Goal: Transaction & Acquisition: Purchase product/service

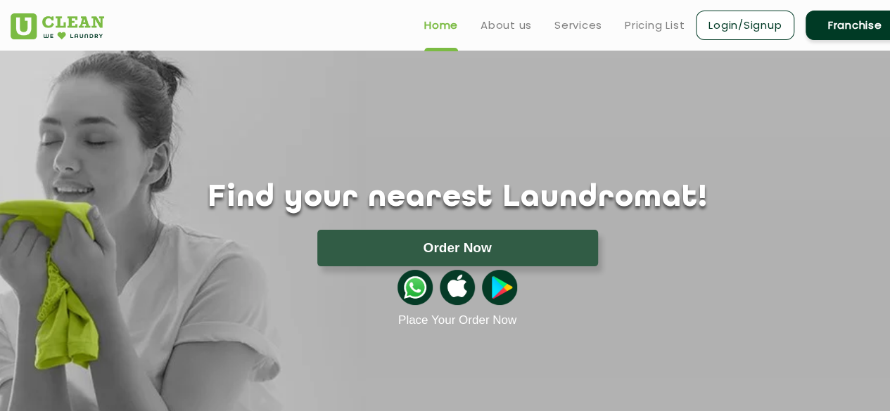
click at [753, 28] on link "Login/Signup" at bounding box center [745, 26] width 98 height 30
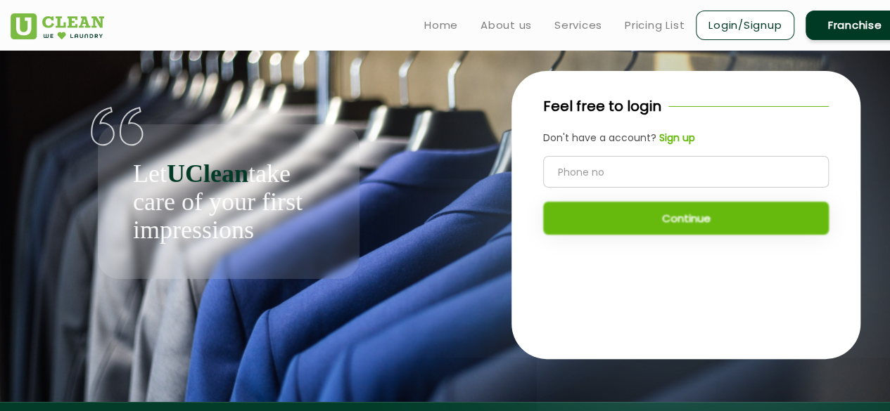
click at [657, 179] on input "tel" at bounding box center [686, 172] width 286 height 32
type input "9587960007"
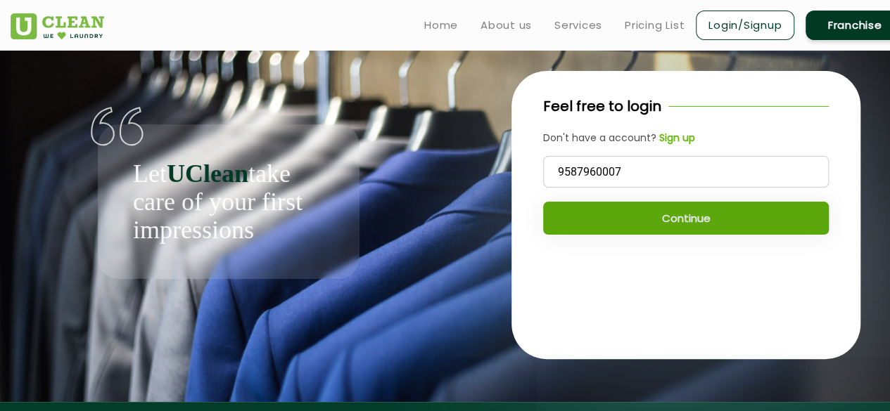
click at [667, 209] on button "Continue" at bounding box center [686, 218] width 286 height 33
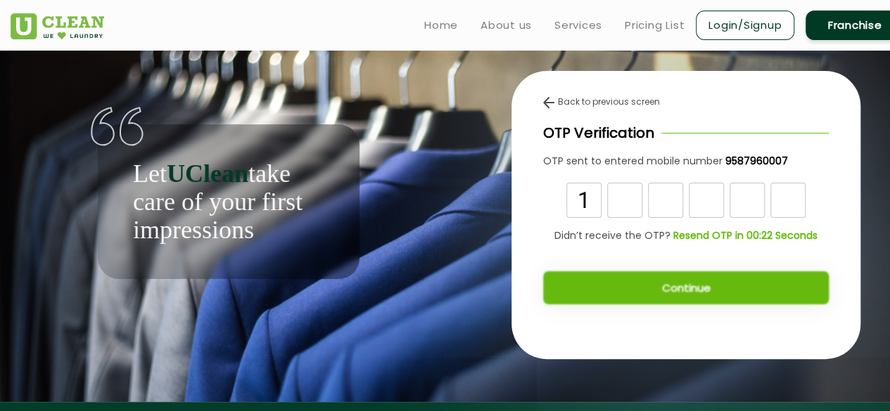
type input "1"
type input "0"
type input "8"
type input "6"
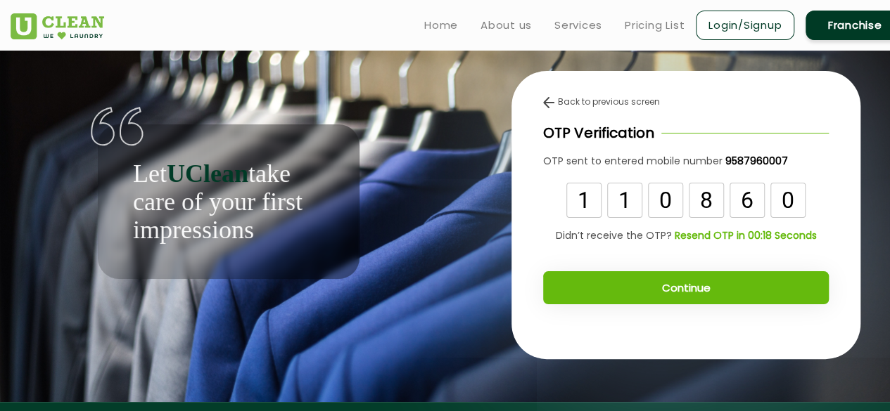
type input "0"
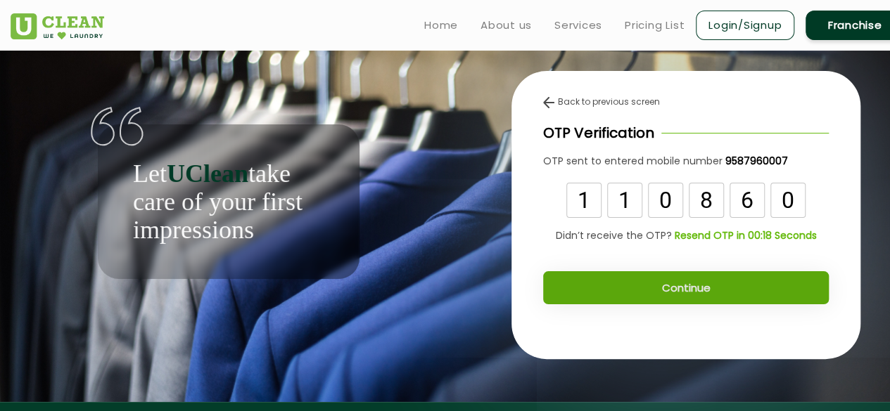
click at [686, 302] on button "Continue" at bounding box center [686, 287] width 286 height 33
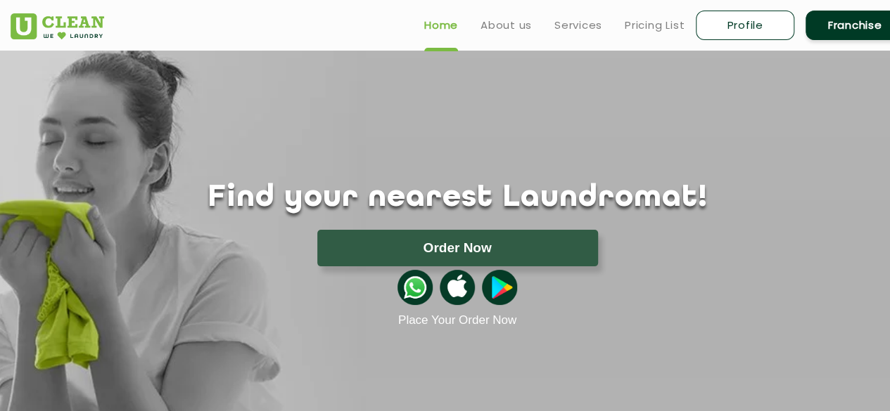
click at [730, 36] on link "Profile" at bounding box center [745, 26] width 98 height 30
select select
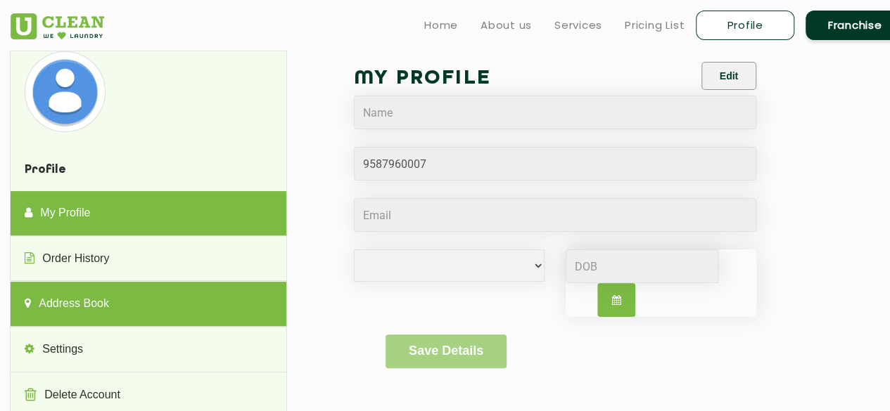
click at [82, 300] on link "Address Book" at bounding box center [148, 304] width 275 height 45
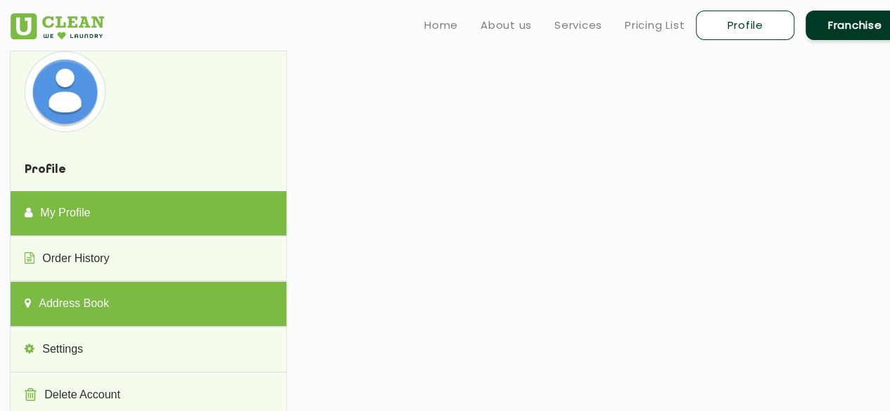
click at [80, 210] on link "My Profile" at bounding box center [148, 213] width 275 height 45
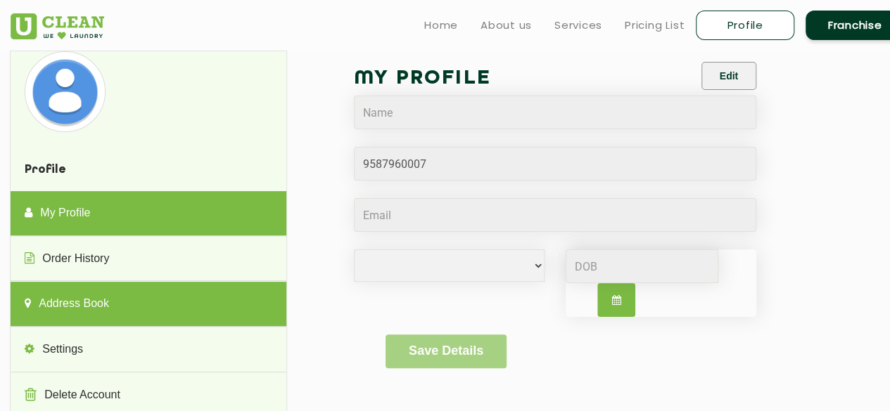
click at [89, 308] on link "Address Book" at bounding box center [148, 304] width 275 height 45
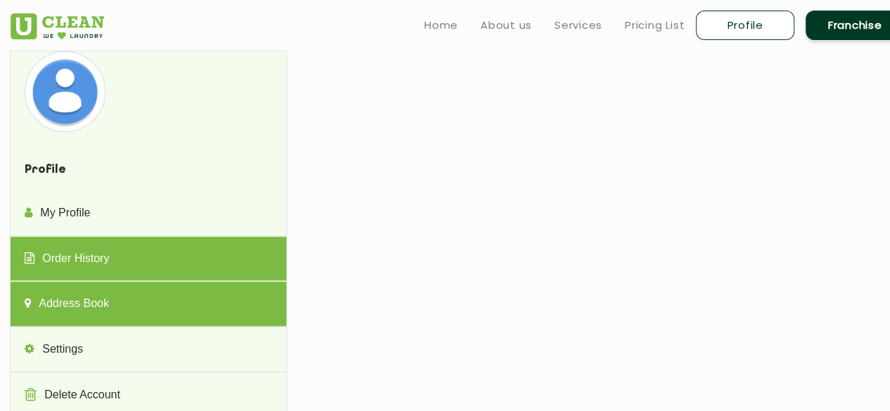
click at [97, 264] on link "Order History" at bounding box center [148, 259] width 275 height 45
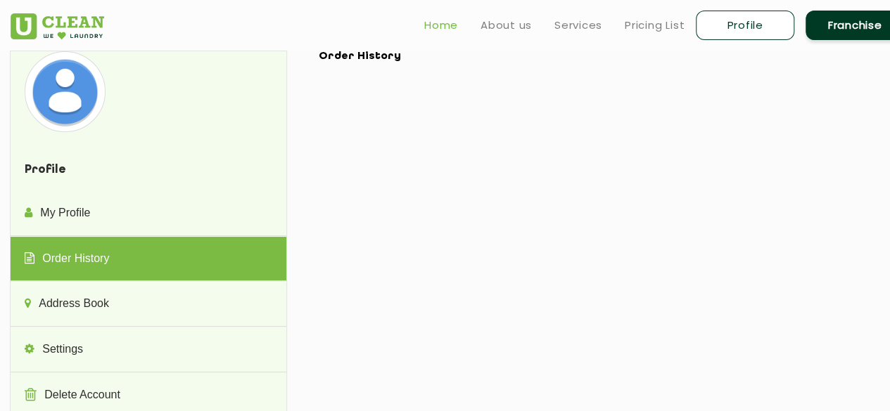
click at [439, 23] on link "Home" at bounding box center [441, 25] width 34 height 17
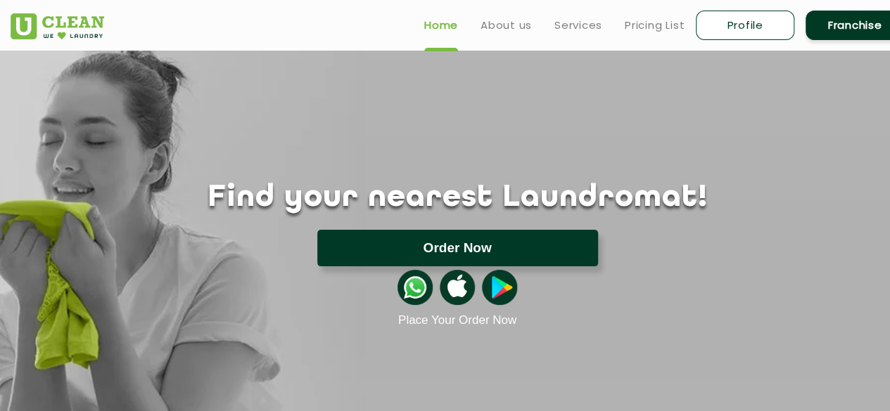
click at [449, 252] on button "Order Now" at bounding box center [457, 248] width 281 height 37
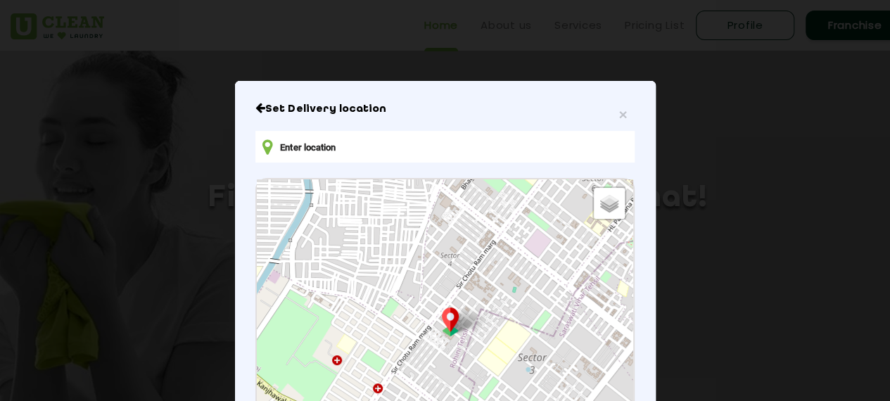
click at [325, 146] on input "text" at bounding box center [444, 147] width 378 height 32
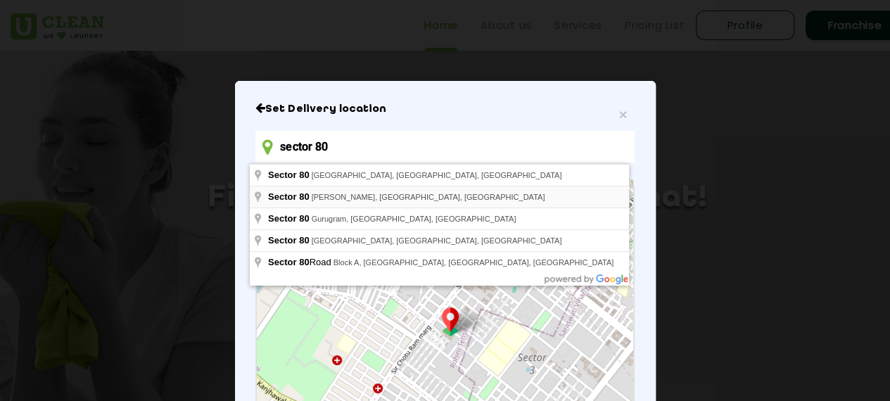
type input "Sector 80, [PERSON_NAME][GEOGRAPHIC_DATA], [GEOGRAPHIC_DATA], [GEOGRAPHIC_DATA]"
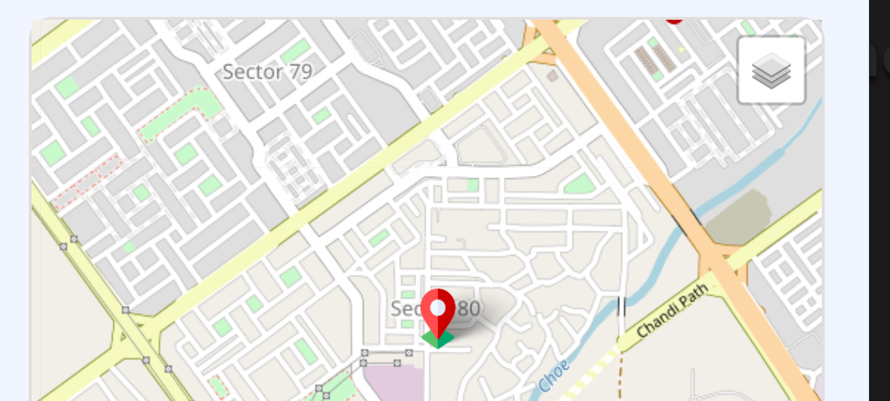
scroll to position [91, 0]
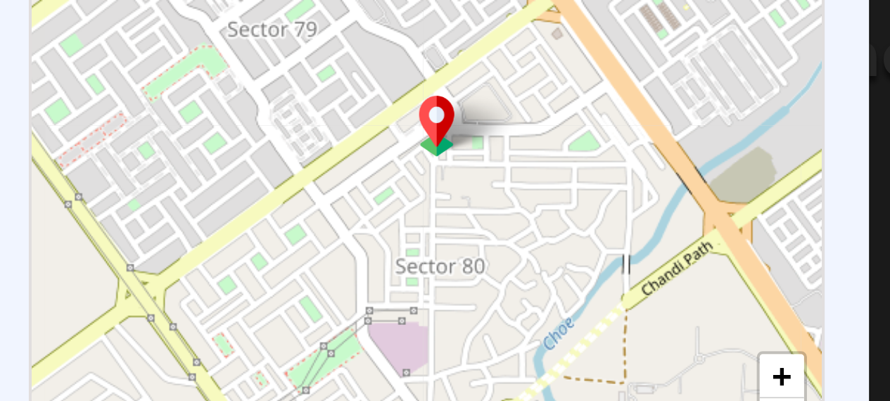
drag, startPoint x: 457, startPoint y: 311, endPoint x: 461, endPoint y: 373, distance: 62.0
click at [461, 373] on div "Default Satellite + − Leaflet | © OpenStreetMap contributors" at bounding box center [445, 244] width 376 height 313
click at [610, 346] on link "+" at bounding box center [613, 348] width 21 height 21
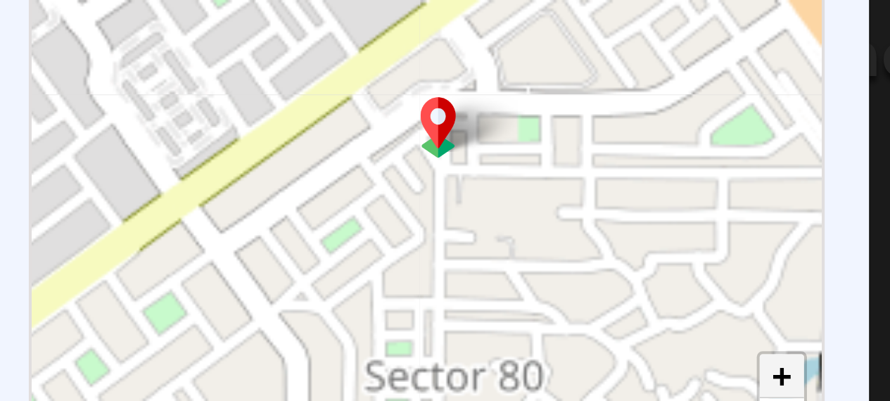
click at [610, 346] on link "+" at bounding box center [613, 348] width 21 height 21
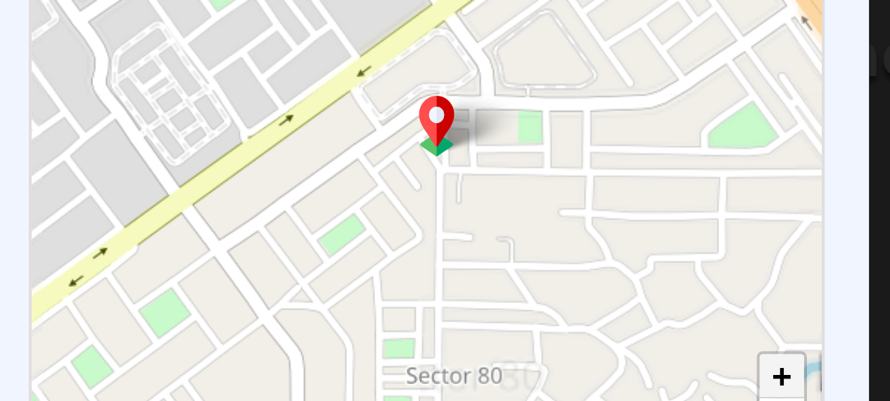
click at [610, 346] on link "+" at bounding box center [613, 348] width 21 height 21
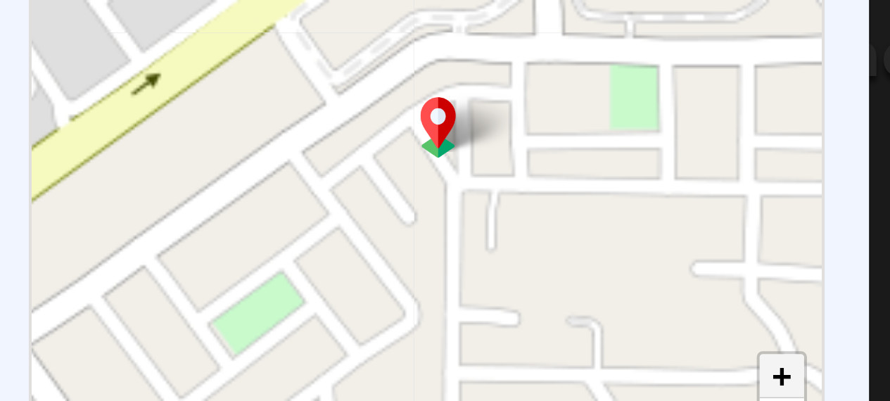
click at [610, 346] on link "+" at bounding box center [613, 348] width 21 height 21
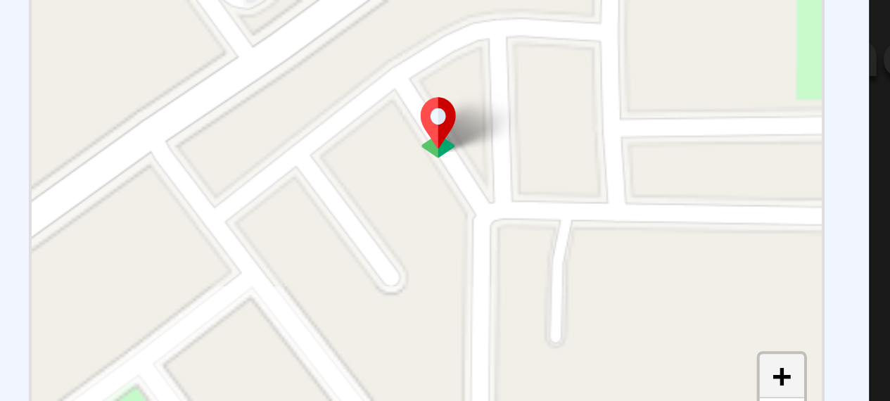
click at [610, 346] on link "+" at bounding box center [613, 348] width 21 height 21
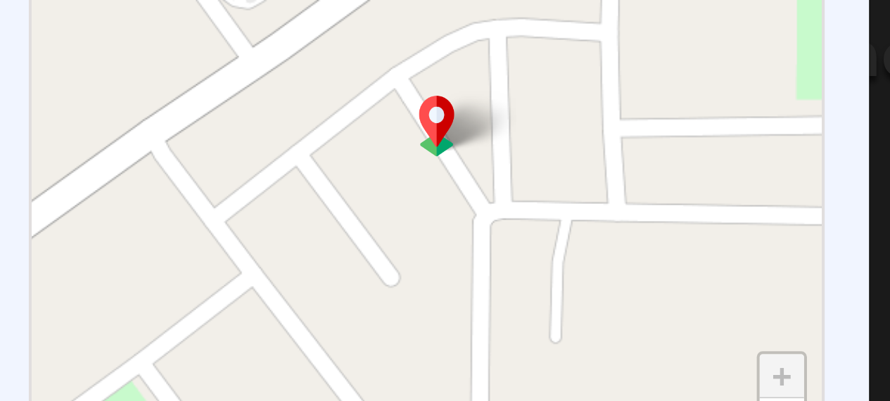
click at [610, 346] on link "+" at bounding box center [613, 348] width 21 height 21
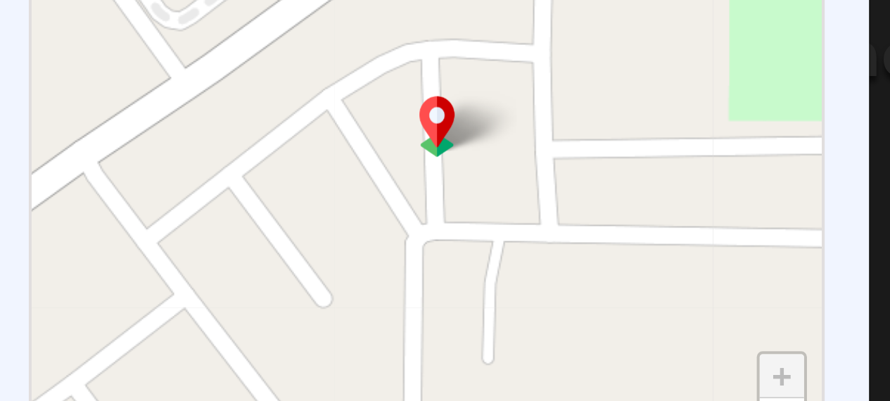
drag, startPoint x: 511, startPoint y: 271, endPoint x: 482, endPoint y: 279, distance: 30.5
click at [482, 279] on div "Default Satellite + − Leaflet | © OpenStreetMap contributors" at bounding box center [445, 244] width 376 height 313
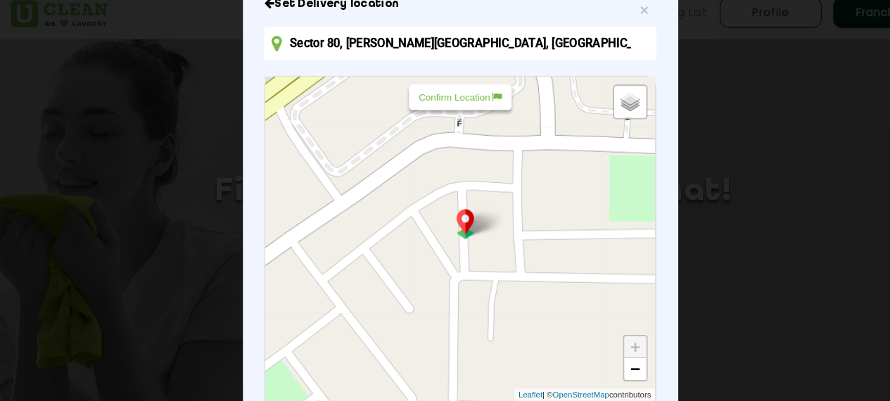
scroll to position [4, 0]
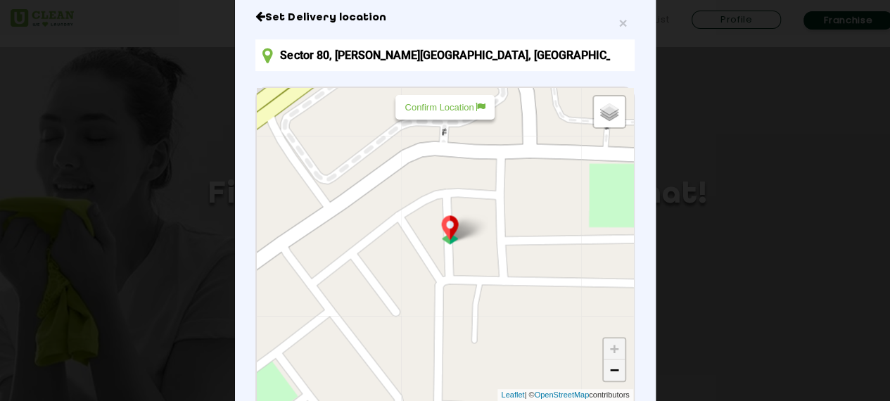
click at [603, 372] on link "−" at bounding box center [613, 369] width 21 height 21
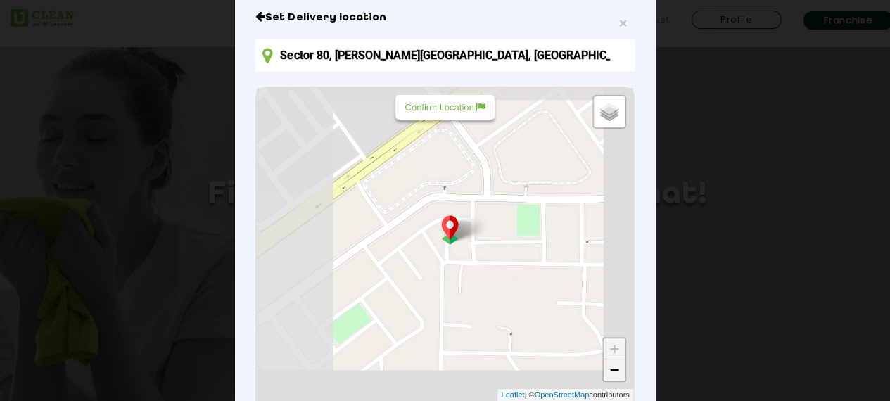
click at [603, 372] on link "−" at bounding box center [613, 369] width 21 height 21
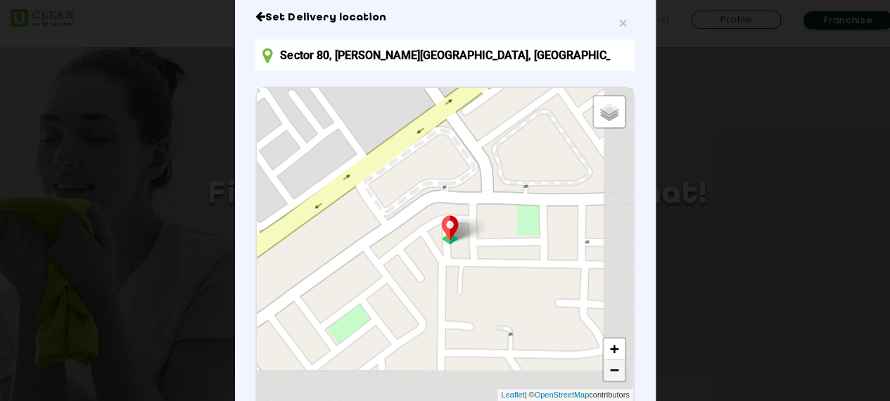
click at [603, 372] on link "−" at bounding box center [613, 369] width 21 height 21
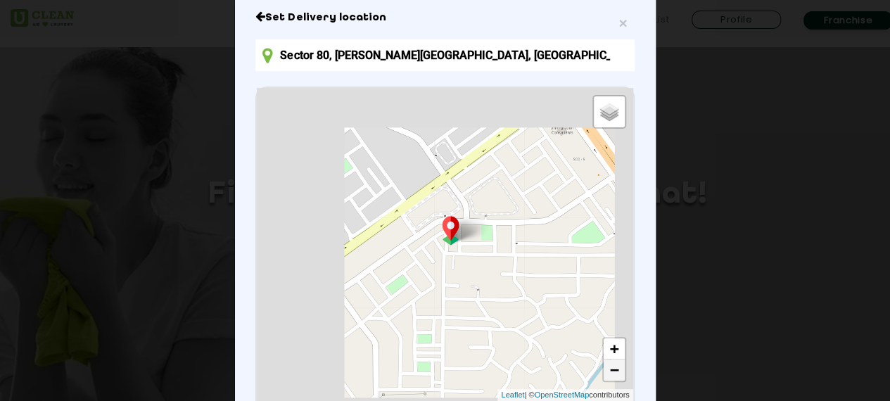
click at [603, 372] on link "−" at bounding box center [613, 369] width 21 height 21
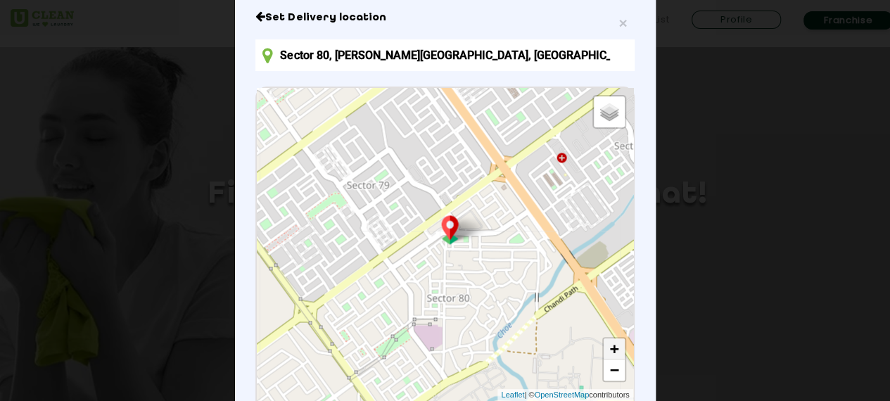
click at [606, 347] on link "+" at bounding box center [613, 348] width 21 height 21
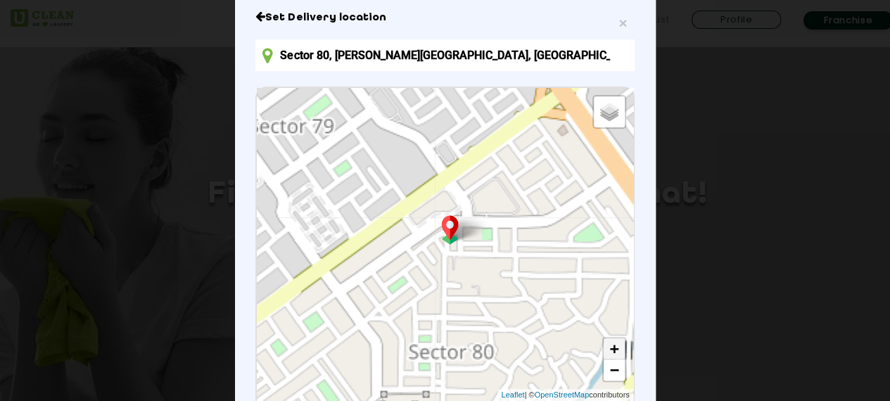
click at [606, 347] on link "+" at bounding box center [613, 348] width 21 height 21
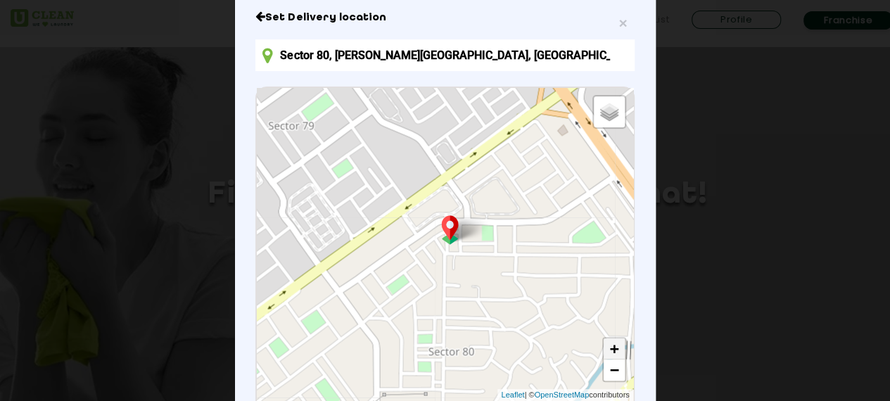
click at [606, 347] on link "+" at bounding box center [613, 348] width 21 height 21
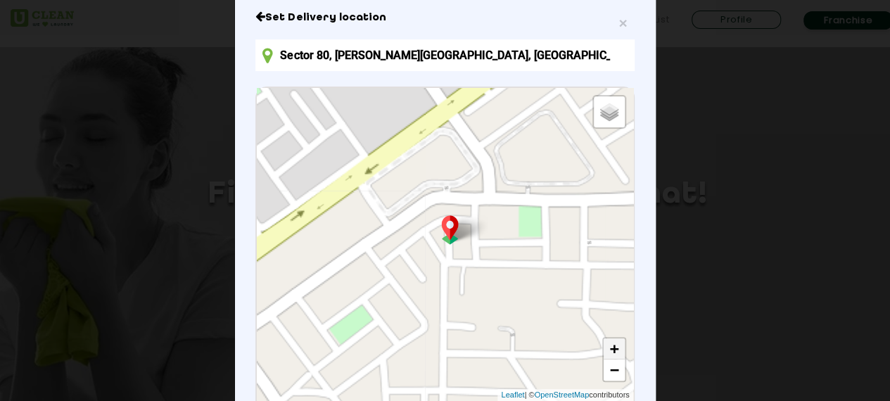
click at [606, 347] on link "+" at bounding box center [613, 348] width 21 height 21
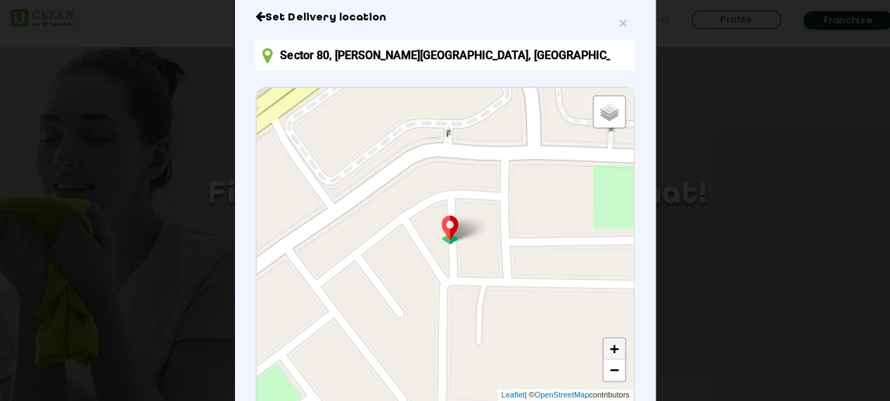
click at [606, 347] on link "+" at bounding box center [613, 348] width 21 height 21
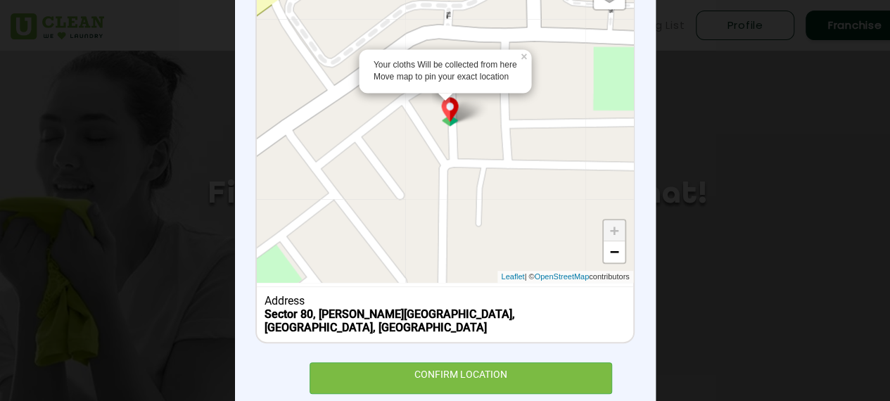
scroll to position [212, 0]
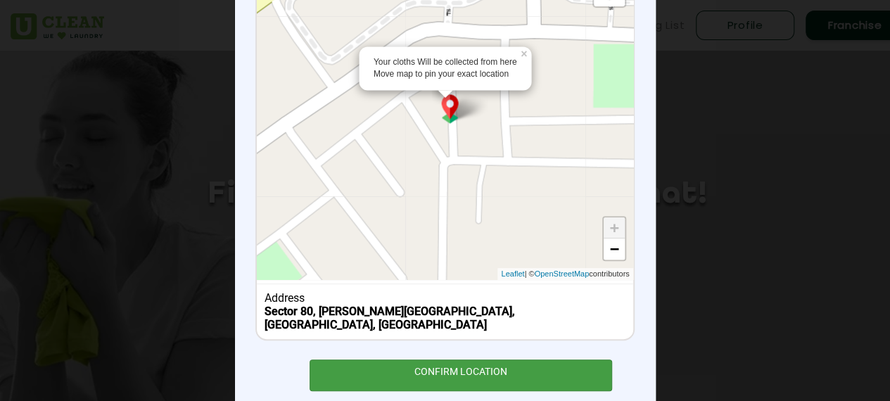
click at [468, 359] on div "CONFIRM LOCATION" at bounding box center [460, 375] width 303 height 32
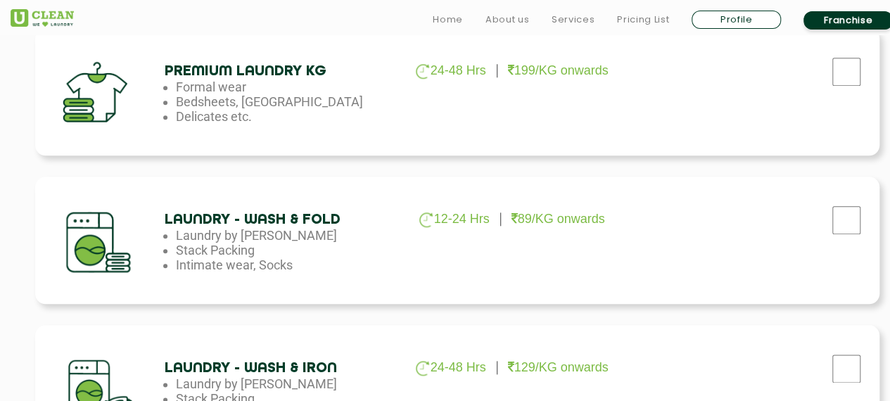
scroll to position [672, 0]
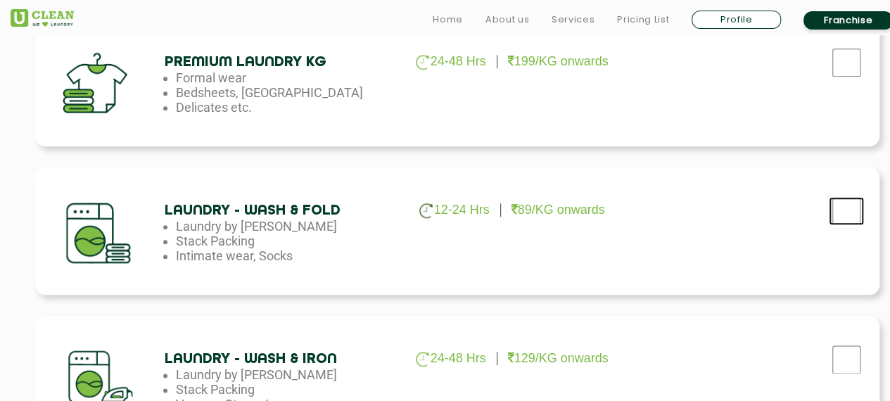
click at [843, 212] on input "checkbox" at bounding box center [846, 211] width 35 height 28
checkbox input "true"
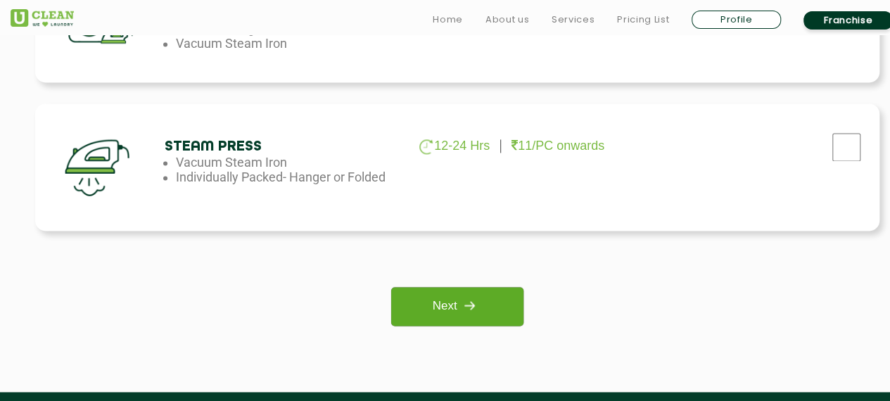
scroll to position [1036, 0]
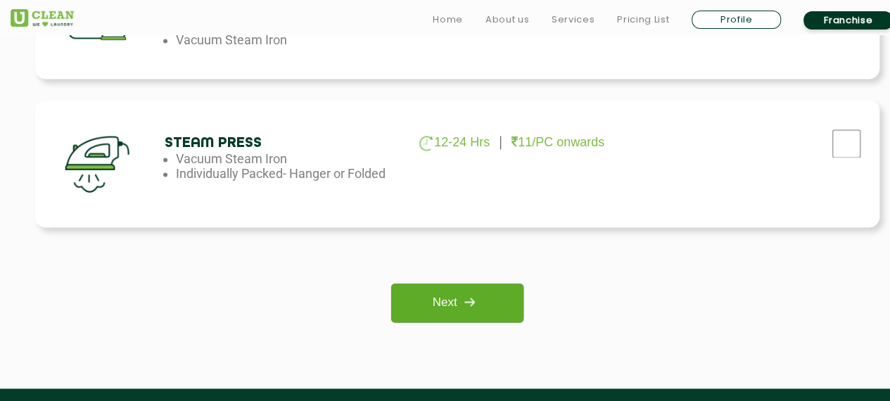
click at [422, 298] on link "Next" at bounding box center [457, 302] width 132 height 39
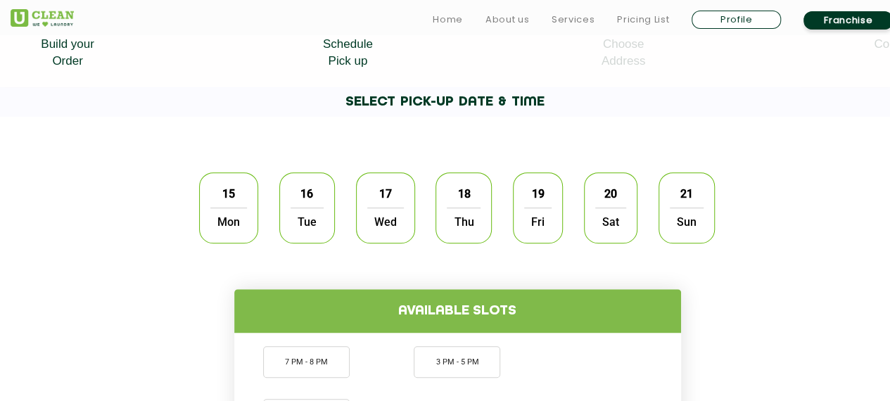
scroll to position [340, 0]
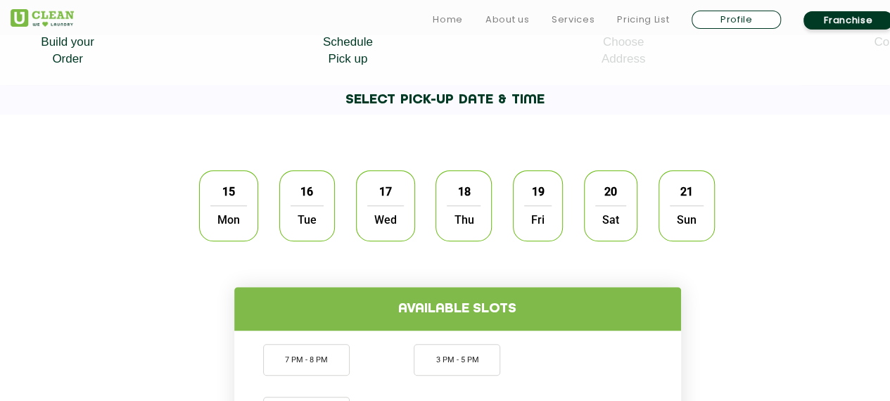
click at [213, 210] on span "Mon" at bounding box center [228, 219] width 37 height 28
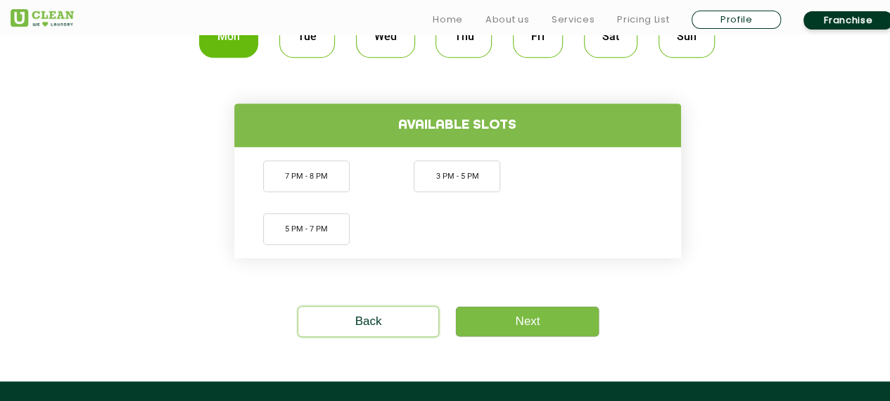
scroll to position [525, 0]
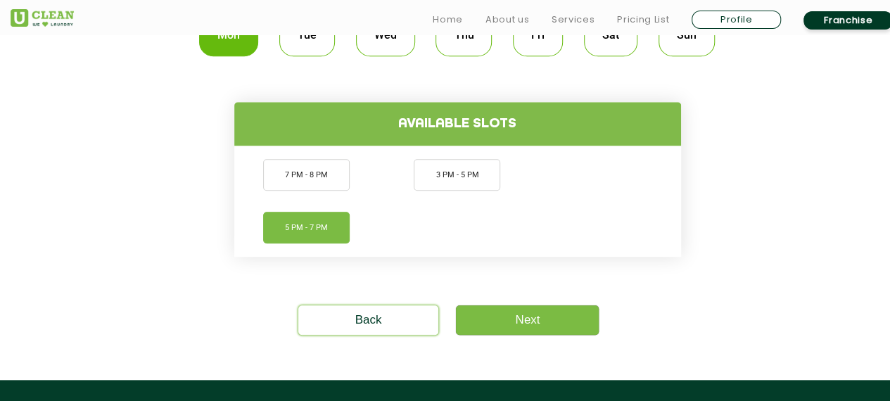
click at [312, 222] on li "5 PM - 7 PM" at bounding box center [306, 228] width 87 height 32
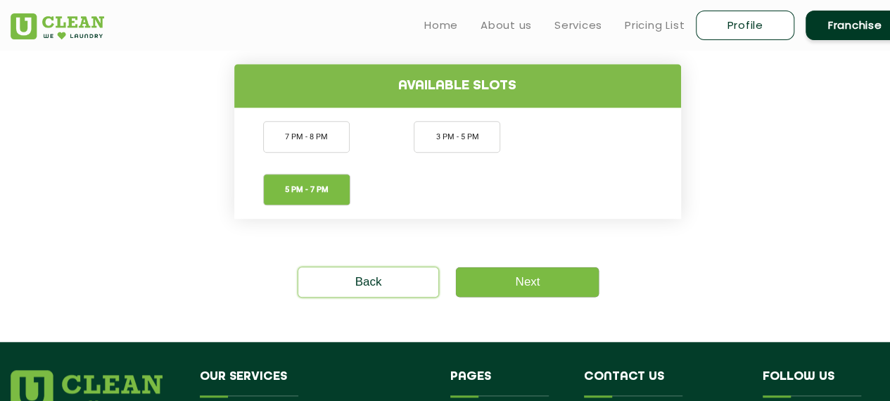
scroll to position [565, 0]
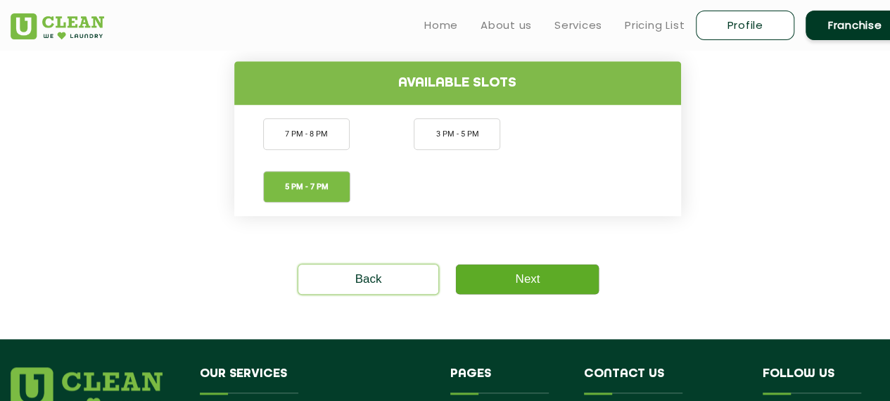
click at [535, 276] on link "Next" at bounding box center [527, 279] width 143 height 30
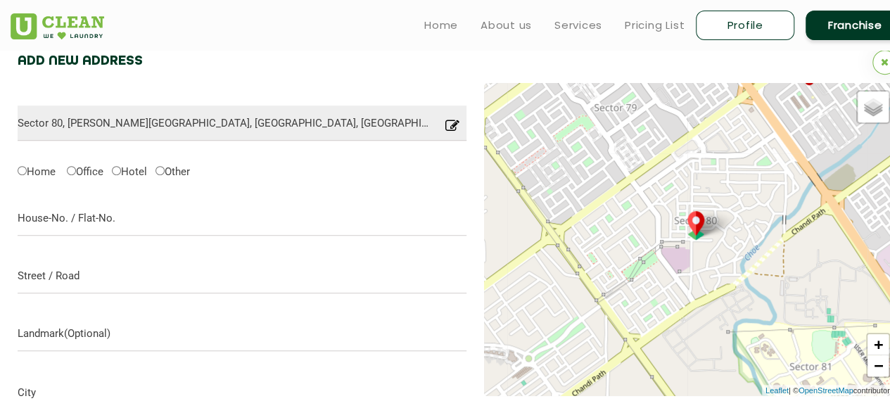
scroll to position [424, 0]
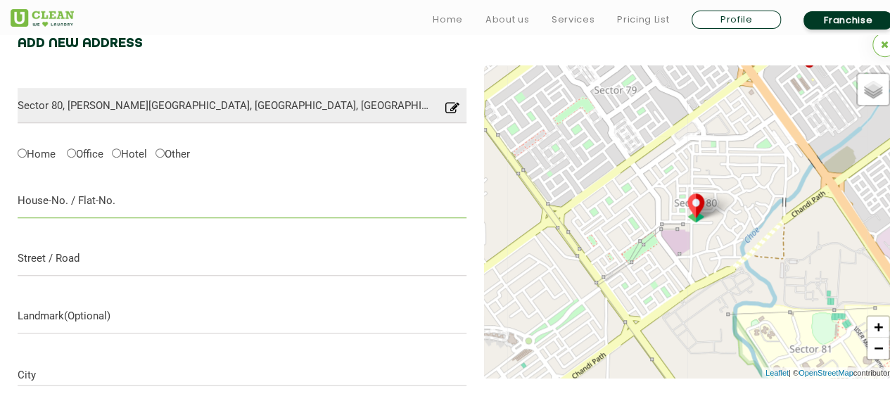
click at [107, 210] on input "text" at bounding box center [242, 200] width 449 height 35
type input "[STREET_ADDRESS]"
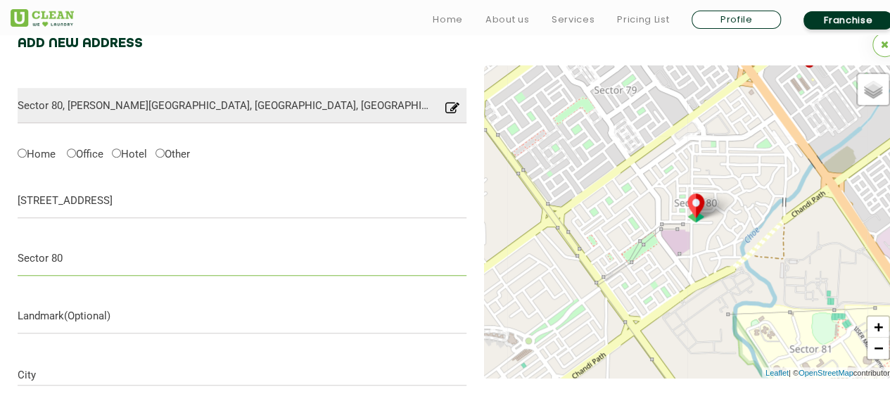
type input "Sector 80"
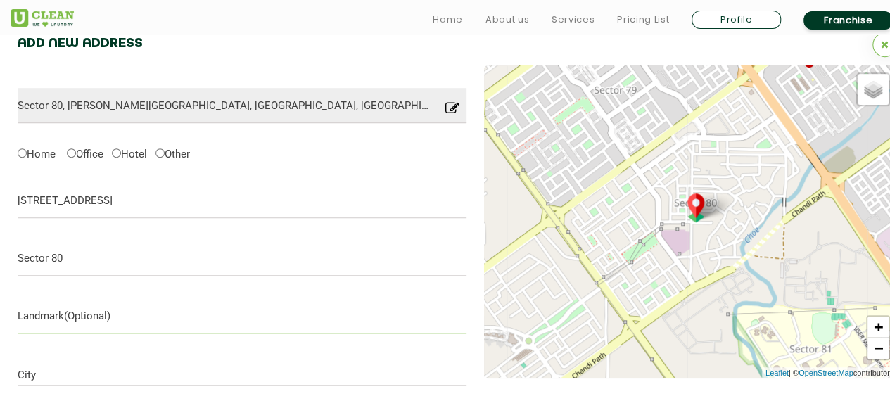
paste input "Sector 80"
type input "Sector 80"
type input "Mohali"
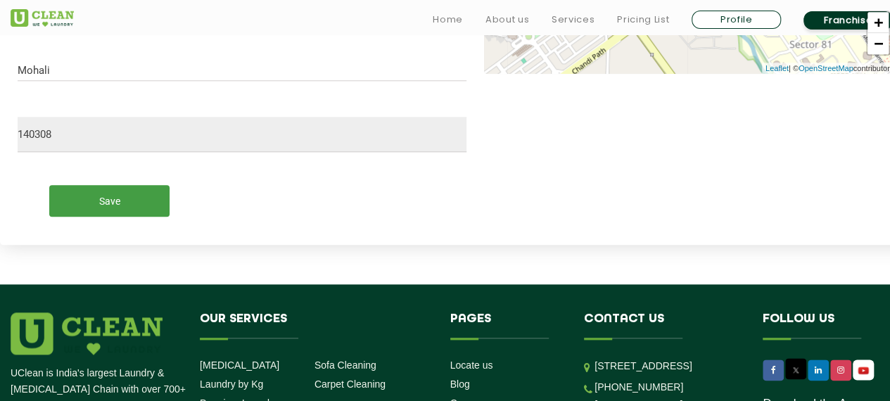
click at [112, 196] on input "Save" at bounding box center [109, 201] width 120 height 32
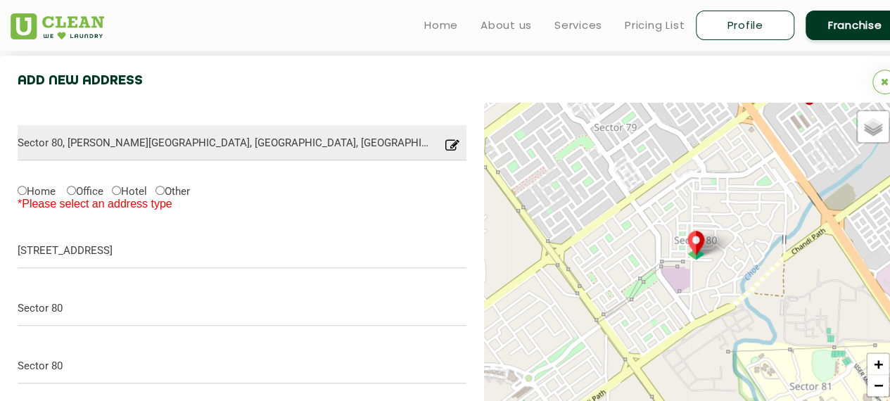
scroll to position [386, 0]
click at [23, 190] on input "Home" at bounding box center [22, 190] width 9 height 9
radio input "true"
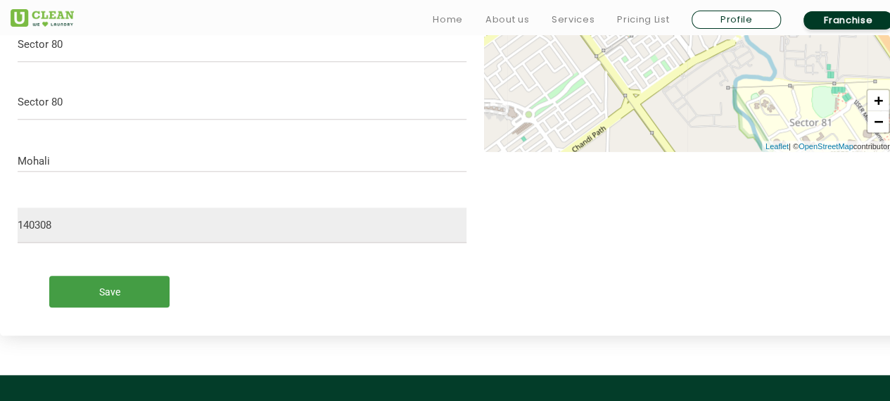
click at [120, 293] on input "Save" at bounding box center [109, 292] width 120 height 32
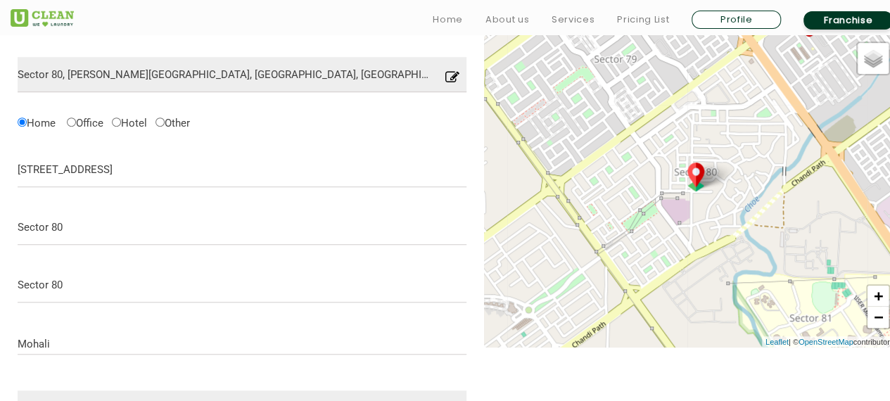
scroll to position [454, 0]
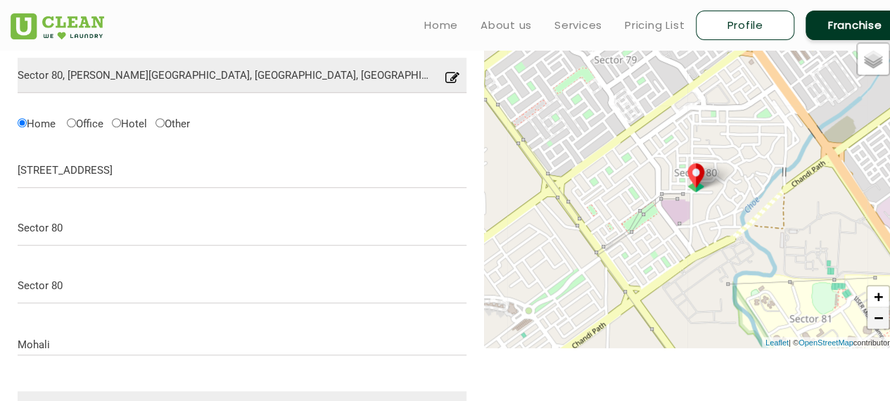
click at [879, 315] on link "−" at bounding box center [877, 317] width 21 height 21
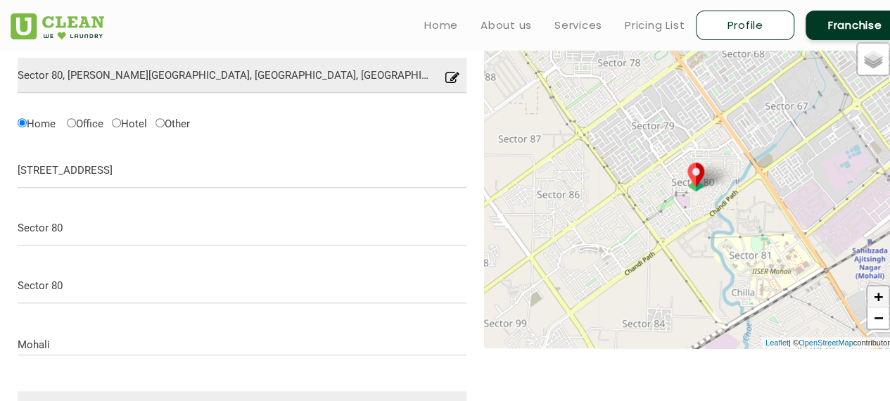
click at [876, 292] on link "+" at bounding box center [877, 296] width 21 height 21
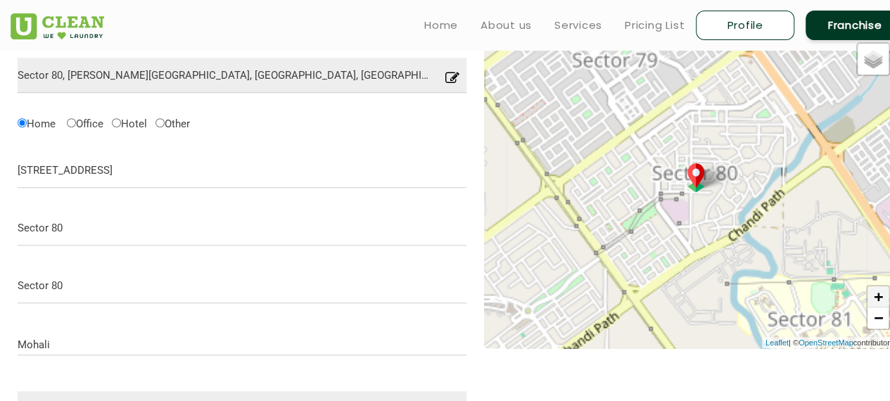
click at [876, 292] on link "+" at bounding box center [877, 296] width 21 height 21
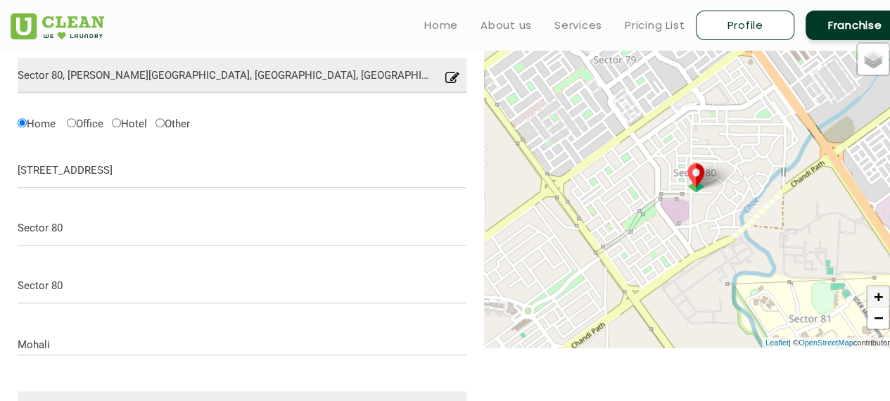
click at [879, 291] on link "+" at bounding box center [877, 296] width 21 height 21
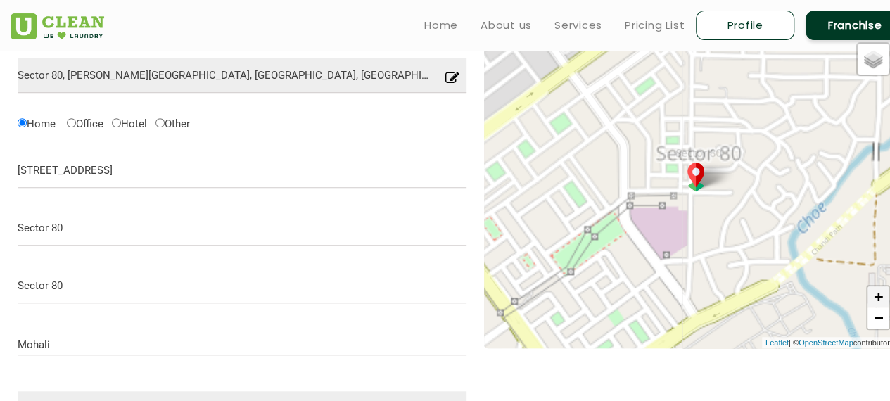
click at [879, 291] on link "+" at bounding box center [877, 296] width 21 height 21
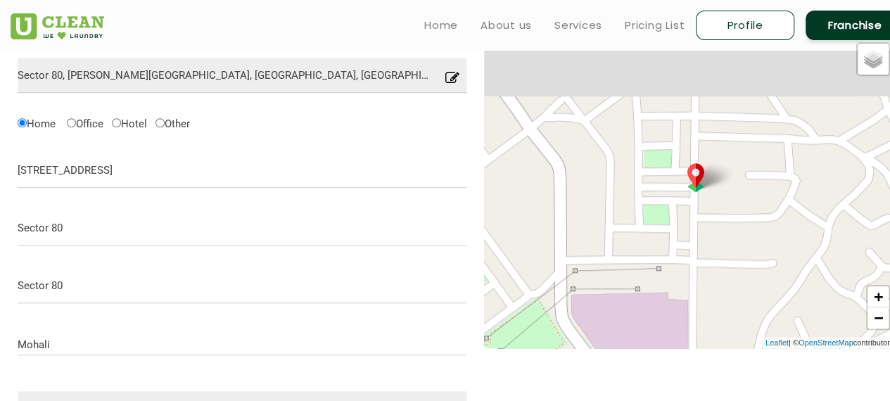
drag, startPoint x: 781, startPoint y: 160, endPoint x: 789, endPoint y: 308, distance: 147.9
click at [789, 308] on div "Default Satellite + − Leaflet | © OpenStreetMap contributors" at bounding box center [691, 191] width 414 height 313
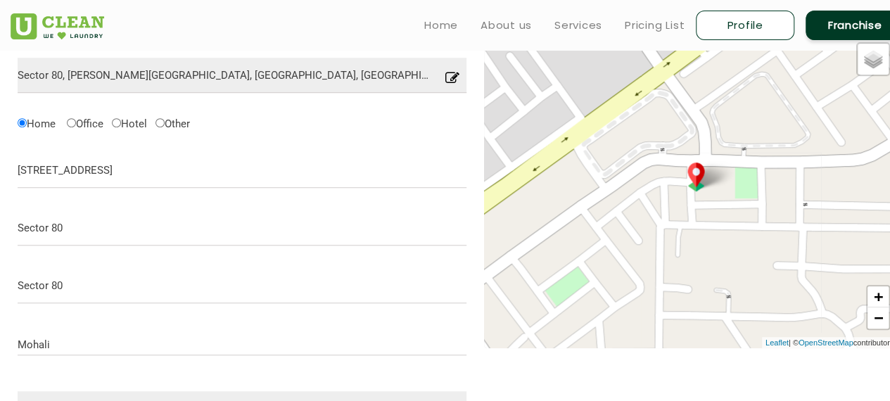
drag, startPoint x: 731, startPoint y: 222, endPoint x: 717, endPoint y: 298, distance: 76.6
click at [717, 298] on div "Default Satellite + − Leaflet | © OpenStreetMap contributors" at bounding box center [691, 191] width 414 height 313
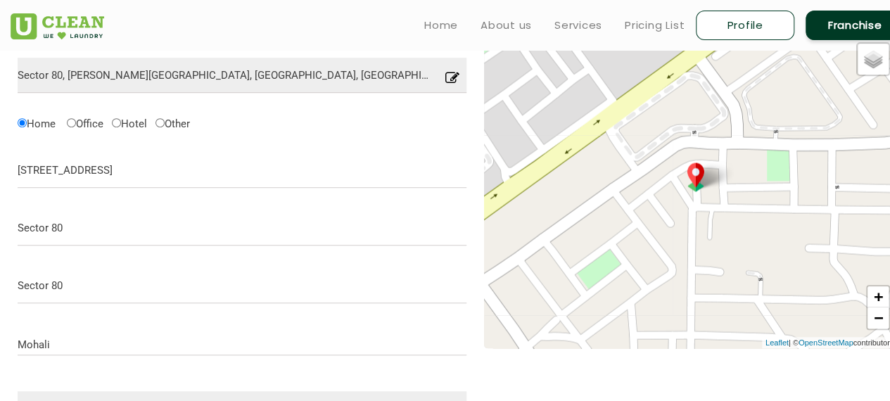
drag, startPoint x: 695, startPoint y: 248, endPoint x: 729, endPoint y: 230, distance: 39.0
click at [729, 230] on div "Default Satellite + − Leaflet | © OpenStreetMap contributors" at bounding box center [691, 191] width 414 height 313
click at [701, 58] on p "Confirm Location" at bounding box center [690, 54] width 80 height 11
type input "[STREET_ADDRESS][PERSON_NAME]"
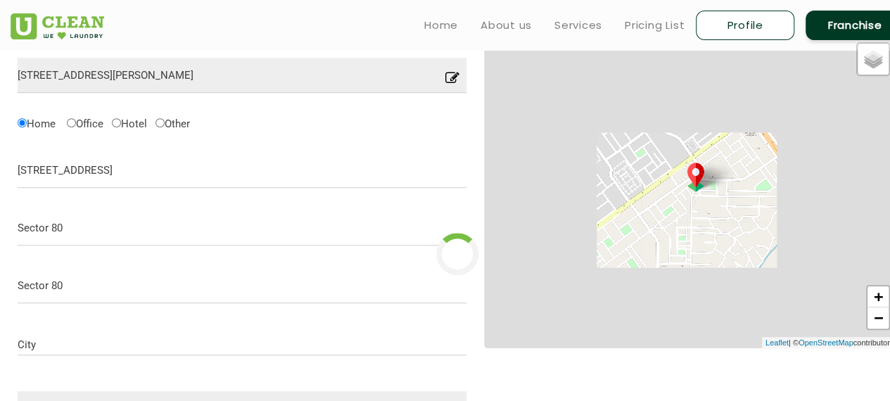
type input "Save"
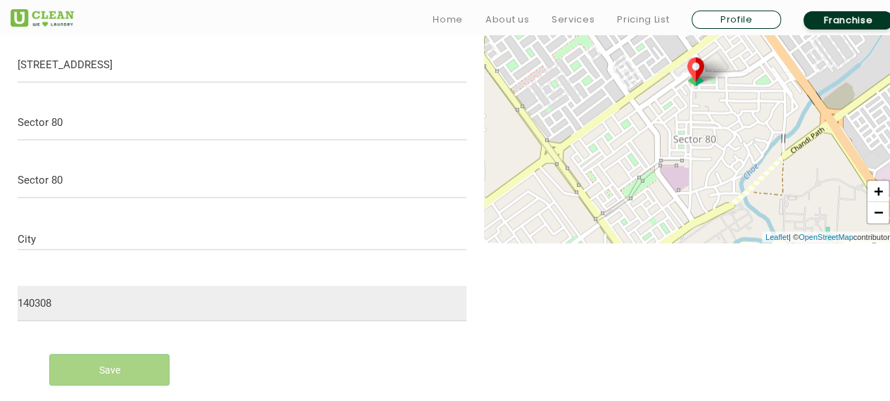
scroll to position [570, 0]
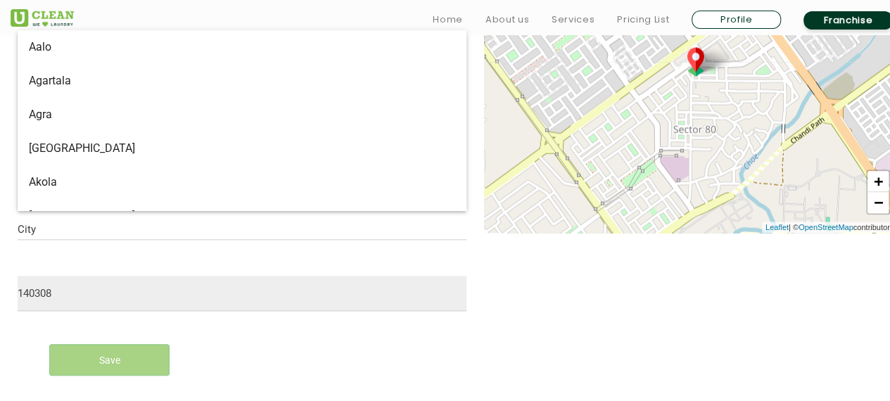
click at [151, 224] on input "City" at bounding box center [242, 230] width 449 height 12
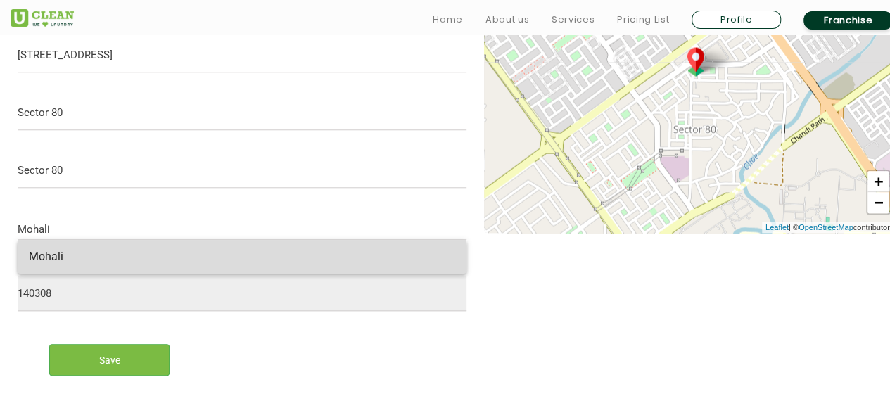
click at [41, 251] on span "Mohali" at bounding box center [46, 256] width 34 height 13
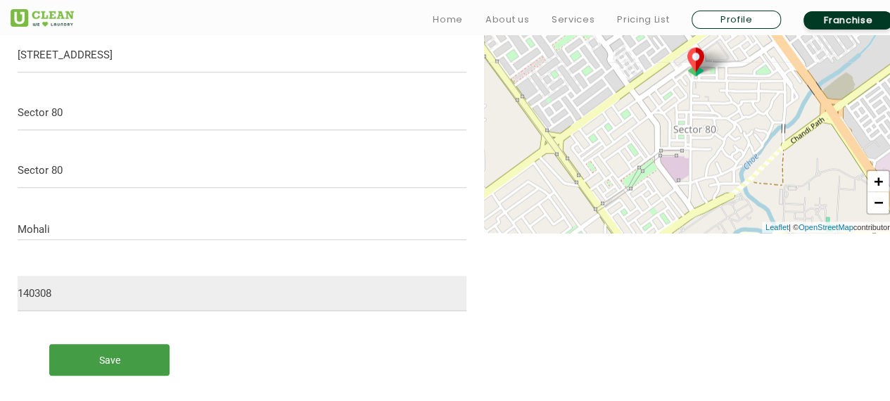
click at [111, 364] on input "Save" at bounding box center [109, 360] width 120 height 32
click at [111, 360] on input "Save" at bounding box center [109, 360] width 120 height 32
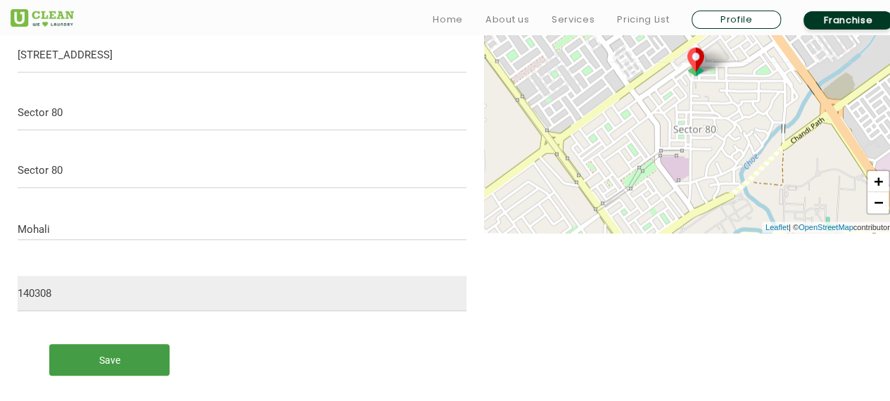
click at [111, 360] on input "Save" at bounding box center [109, 360] width 120 height 32
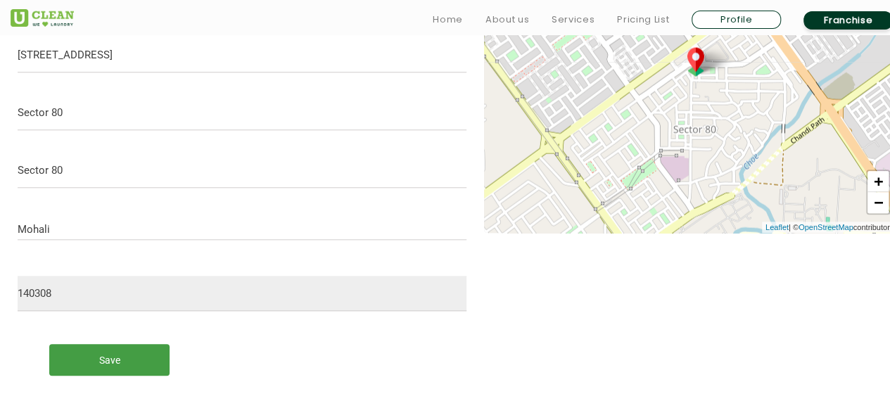
click at [111, 360] on input "Save" at bounding box center [109, 360] width 120 height 32
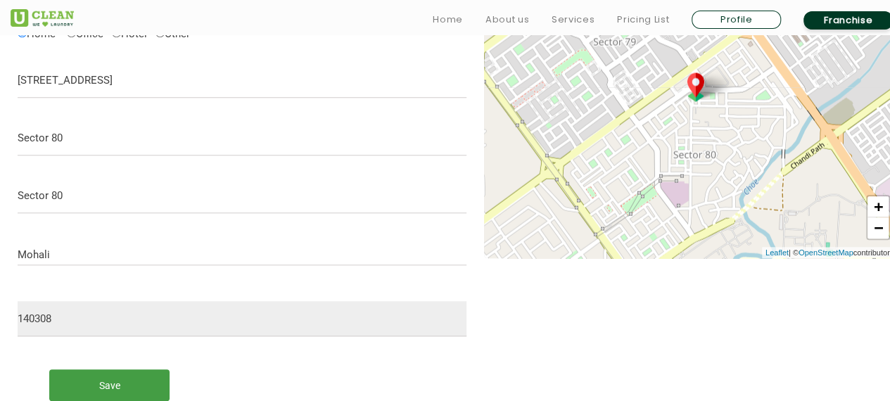
scroll to position [593, 0]
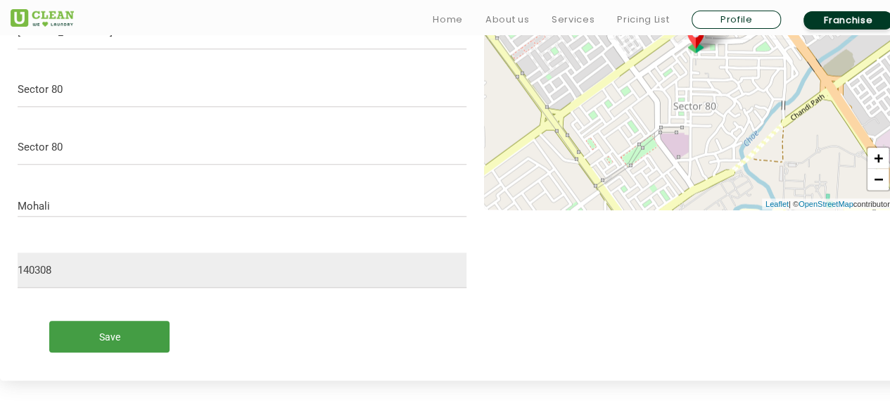
click at [107, 335] on input "Save" at bounding box center [109, 337] width 120 height 32
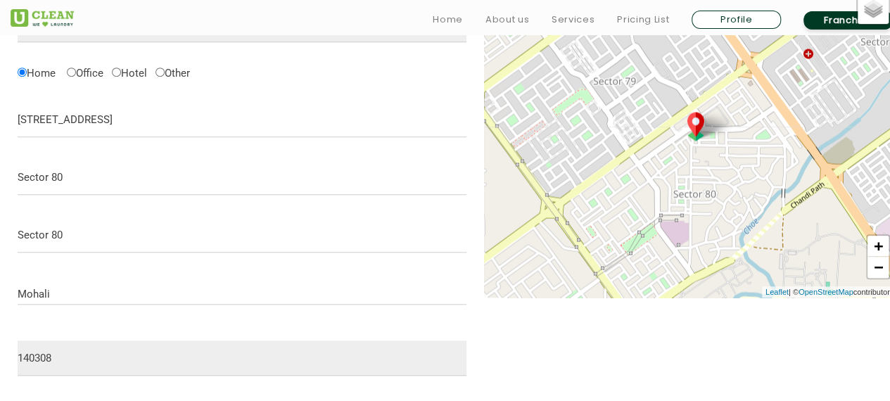
scroll to position [509, 0]
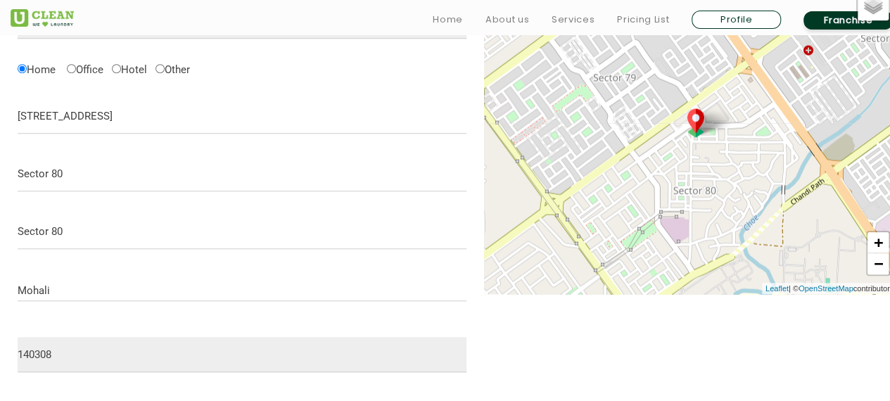
click at [87, 288] on input "Mohali" at bounding box center [242, 291] width 449 height 12
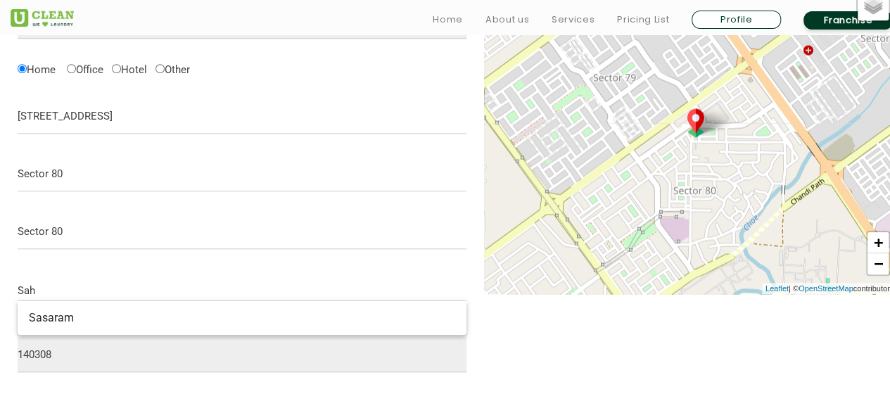
type input "Sahi"
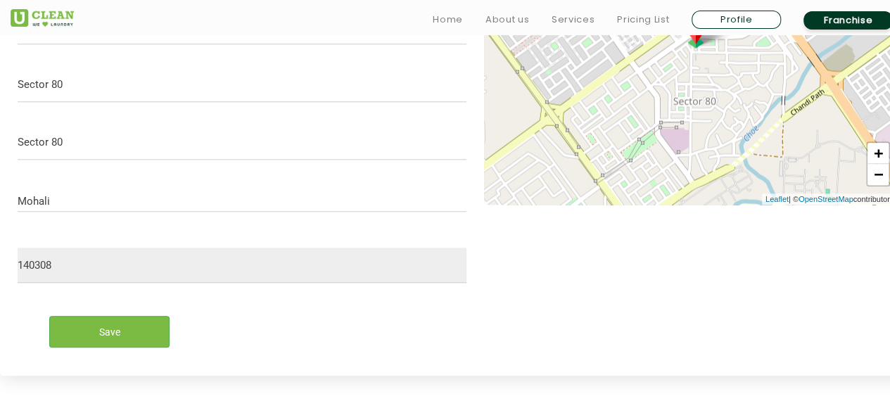
scroll to position [599, 0]
type input "Mohali"
click at [216, 298] on div "Save" at bounding box center [242, 325] width 470 height 65
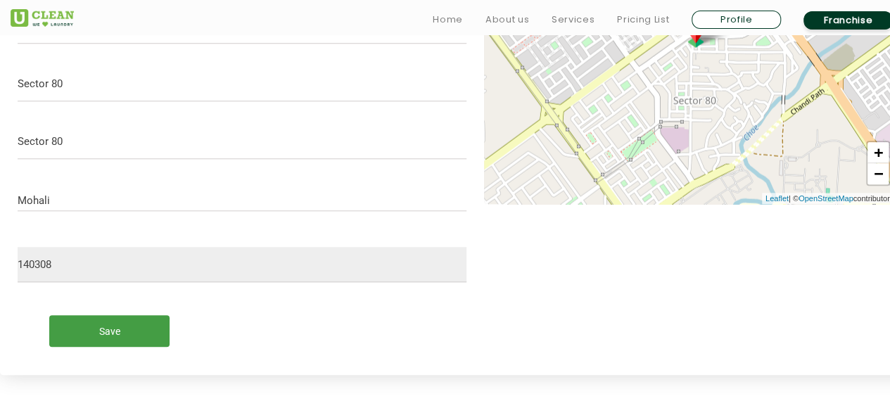
click at [115, 330] on input "Save" at bounding box center [109, 331] width 120 height 32
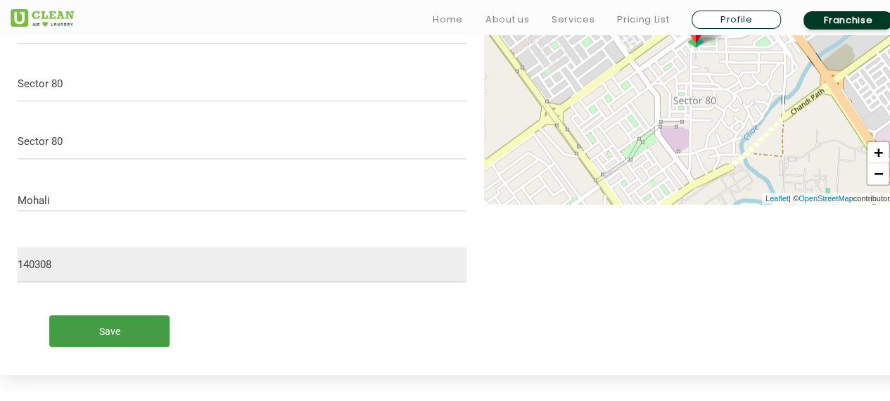
click at [115, 330] on input "Save" at bounding box center [109, 331] width 120 height 32
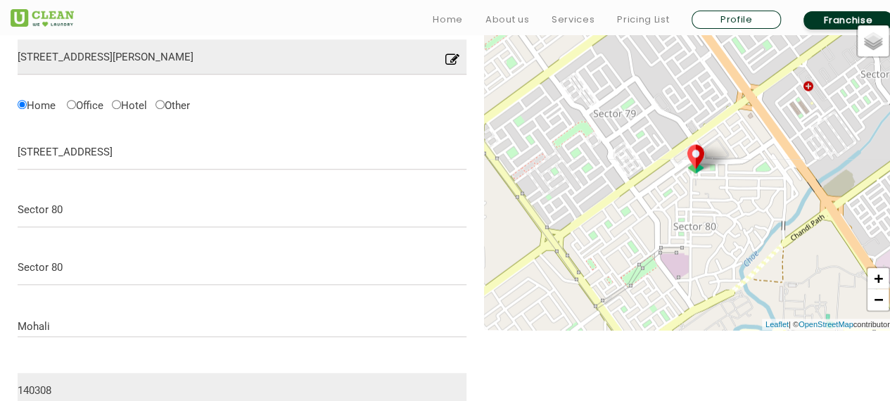
scroll to position [479, 0]
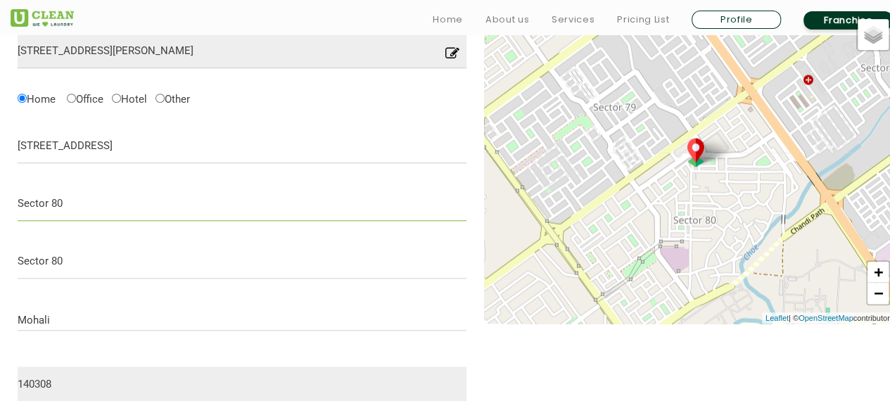
click at [134, 211] on input "Sector 80" at bounding box center [242, 203] width 449 height 35
click at [108, 261] on input "Sector 80" at bounding box center [242, 260] width 449 height 35
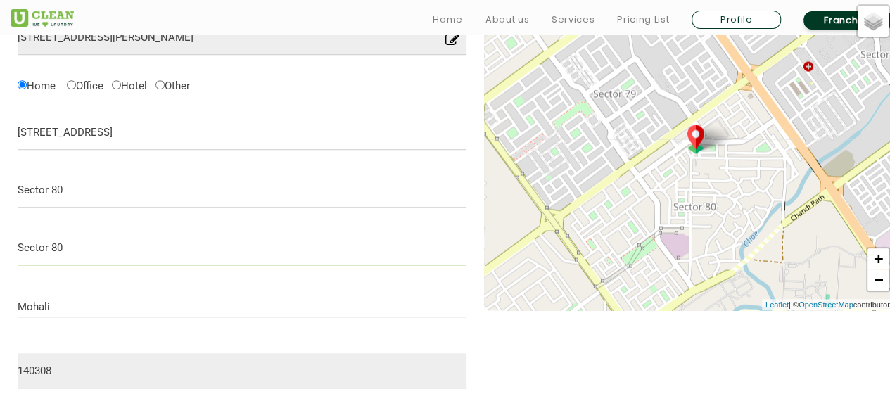
scroll to position [493, 0]
